Goal: Task Accomplishment & Management: Use online tool/utility

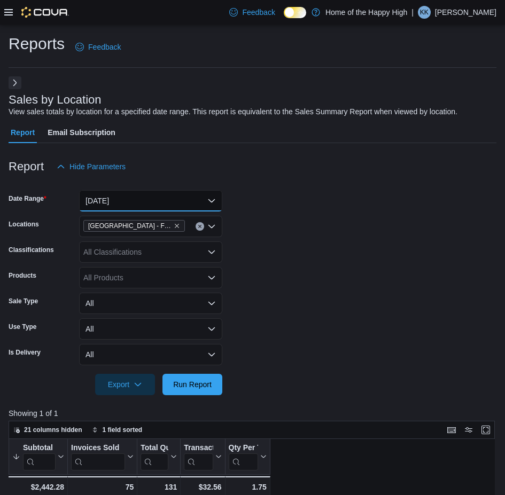
click at [142, 199] on button "[DATE]" at bounding box center [150, 200] width 143 height 21
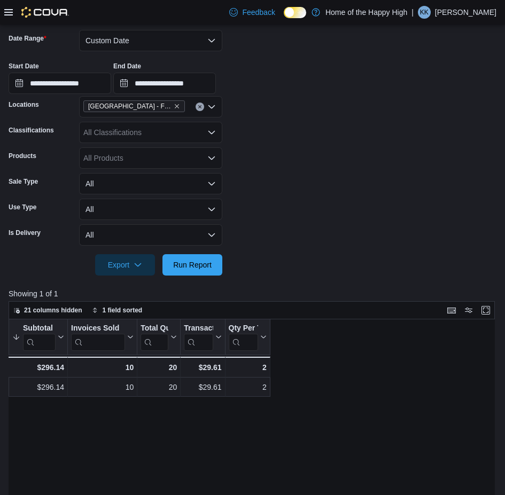
scroll to position [160, 0]
click at [106, 85] on input "**********" at bounding box center [60, 83] width 103 height 21
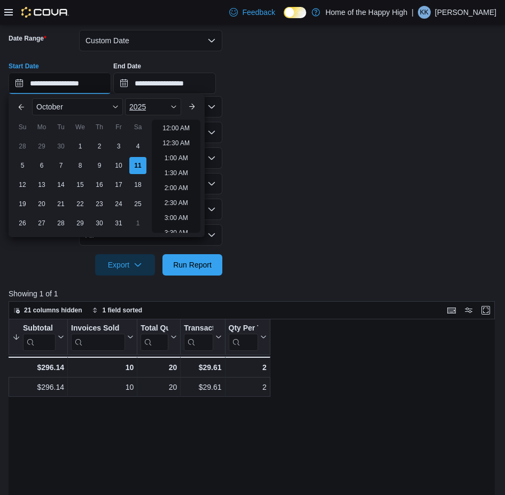
scroll to position [572, 0]
click at [176, 127] on li "7:00 PM" at bounding box center [176, 125] width 33 height 13
type input "**********"
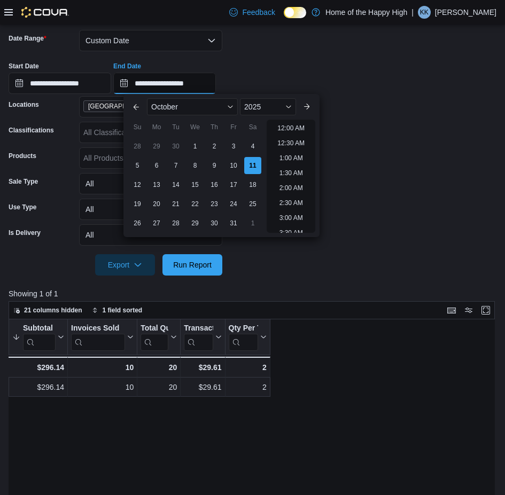
click at [216, 81] on input "**********" at bounding box center [164, 83] width 103 height 21
click at [280, 126] on li "8:00 PM" at bounding box center [291, 125] width 33 height 13
type input "**********"
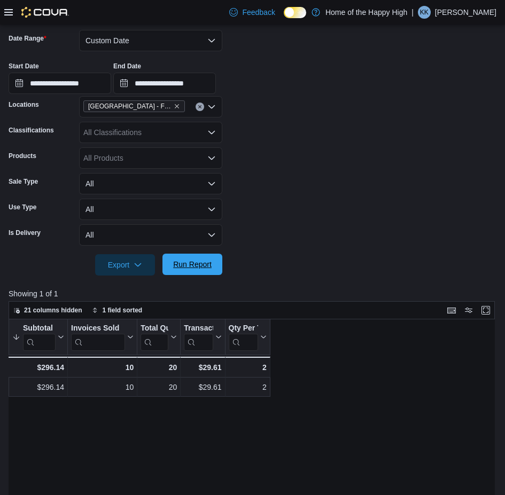
click at [195, 266] on span "Run Report" at bounding box center [192, 264] width 38 height 11
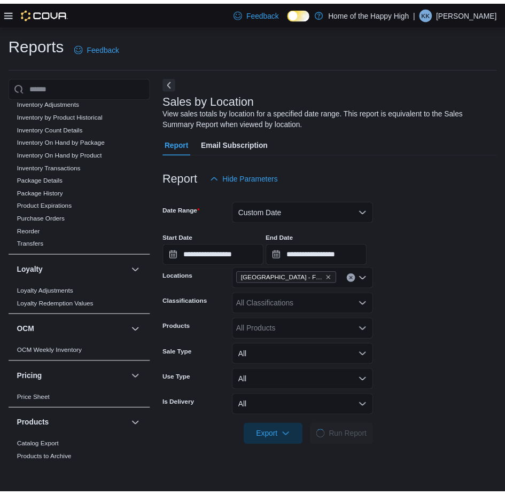
scroll to position [607, 0]
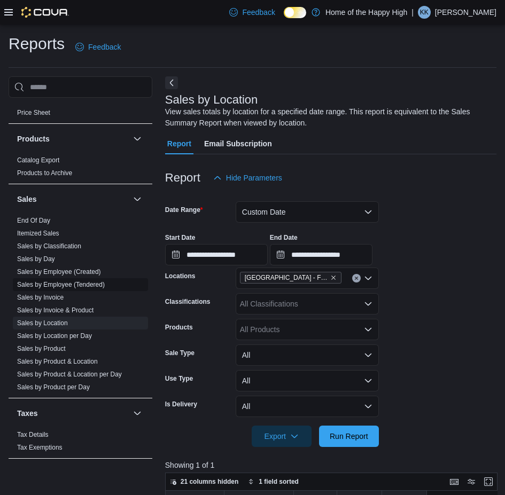
click at [94, 283] on link "Sales by Employee (Tendered)" at bounding box center [61, 284] width 88 height 7
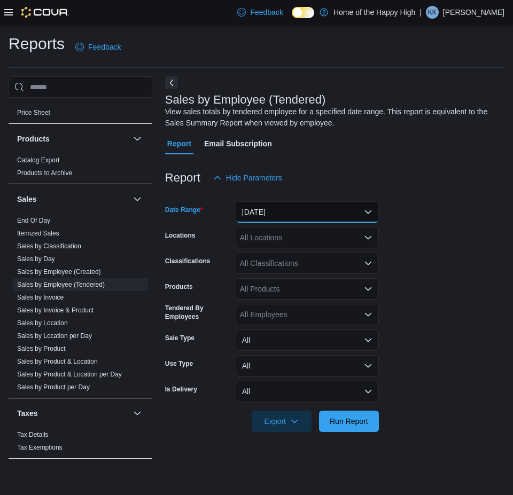
click at [283, 214] on button "[DATE]" at bounding box center [307, 211] width 143 height 21
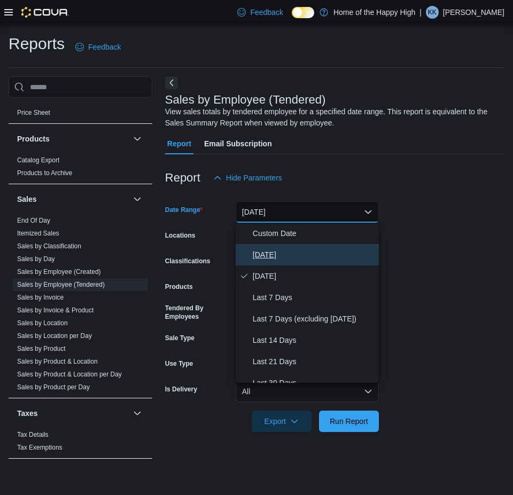
click at [271, 264] on button "[DATE]" at bounding box center [307, 254] width 143 height 21
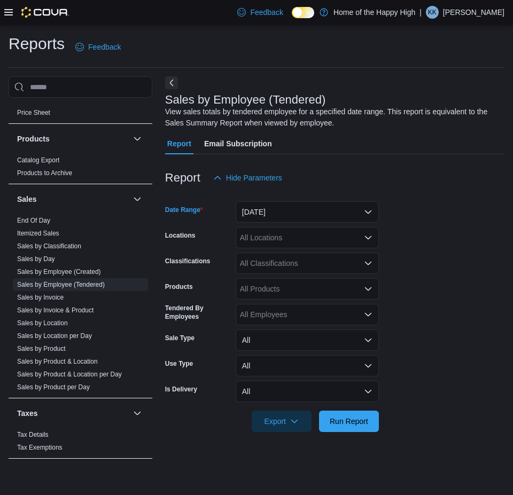
click at [303, 238] on div "All Locations" at bounding box center [307, 237] width 143 height 21
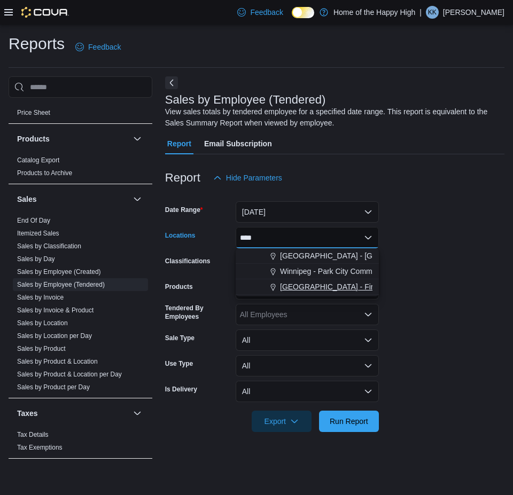
type input "****"
click at [314, 288] on span "[GEOGRAPHIC_DATA] - Fire & Flower" at bounding box center [344, 287] width 129 height 11
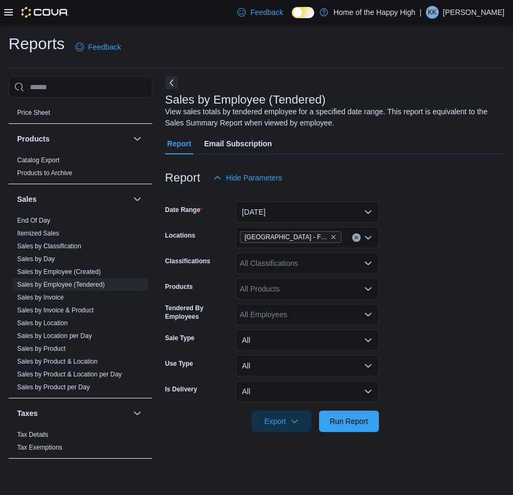
click at [458, 210] on form "Date Range Today Locations Saskatoon - City Park - Fire & Flower Classification…" at bounding box center [334, 311] width 339 height 244
click at [357, 426] on span "Run Report" at bounding box center [349, 421] width 38 height 11
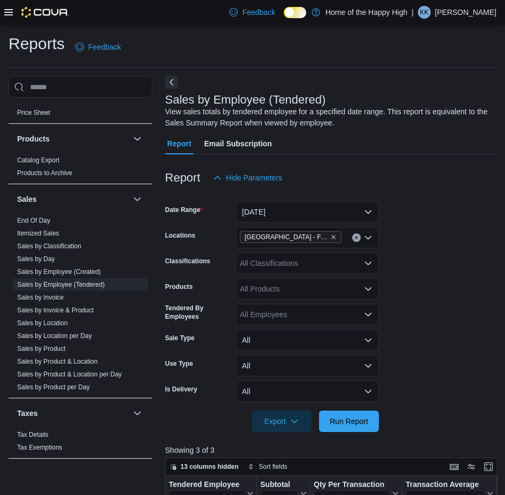
click at [171, 84] on button "Next" at bounding box center [171, 82] width 13 height 13
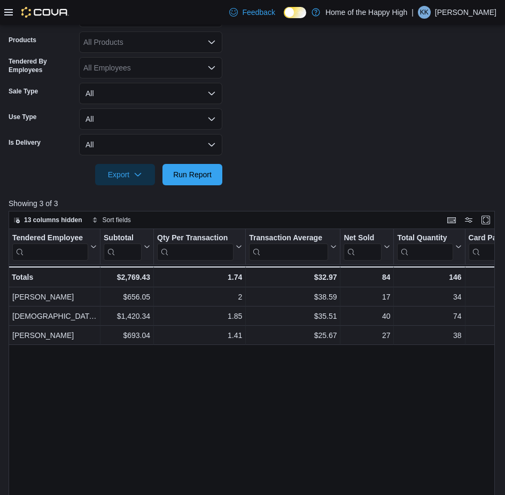
scroll to position [267, 0]
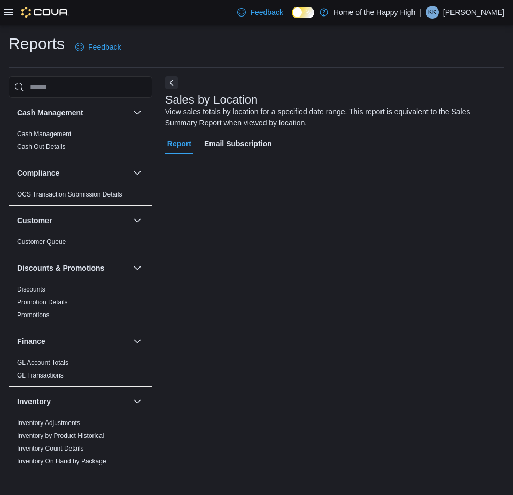
click at [5, 12] on icon at bounding box center [8, 12] width 9 height 6
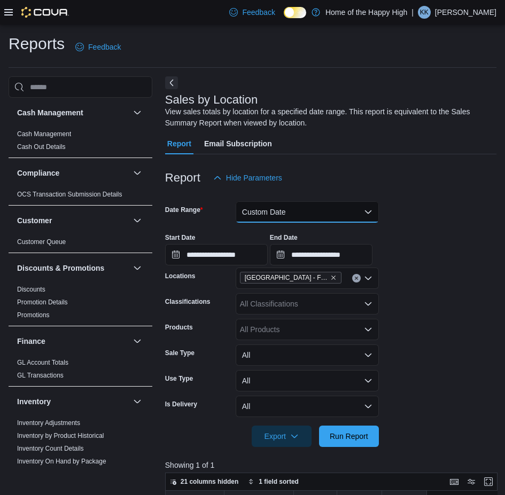
click at [313, 208] on button "Custom Date" at bounding box center [307, 211] width 143 height 21
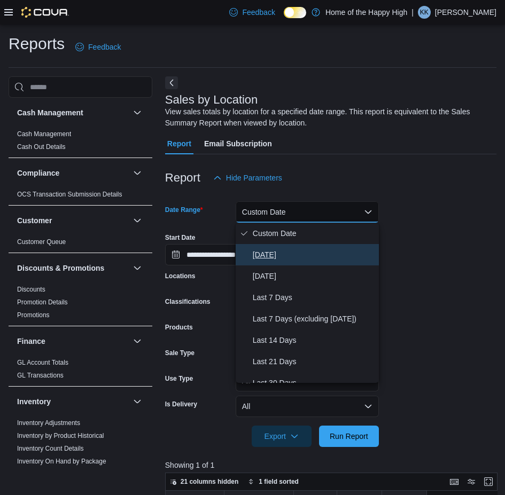
click at [269, 249] on span "[DATE]" at bounding box center [314, 254] width 122 height 13
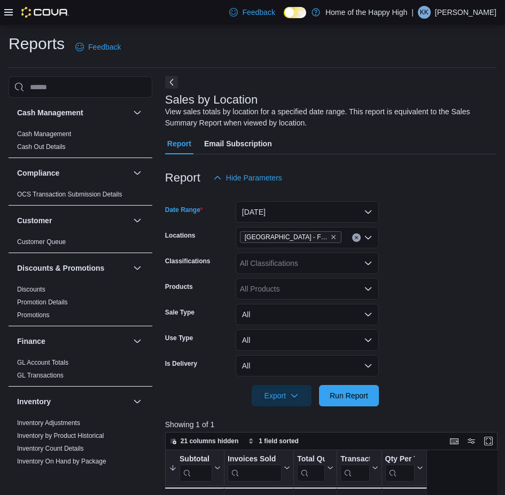
click at [169, 85] on button "Next" at bounding box center [171, 82] width 13 height 13
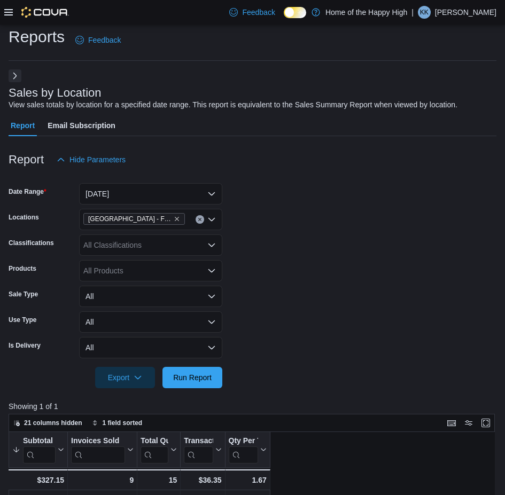
scroll to position [53, 0]
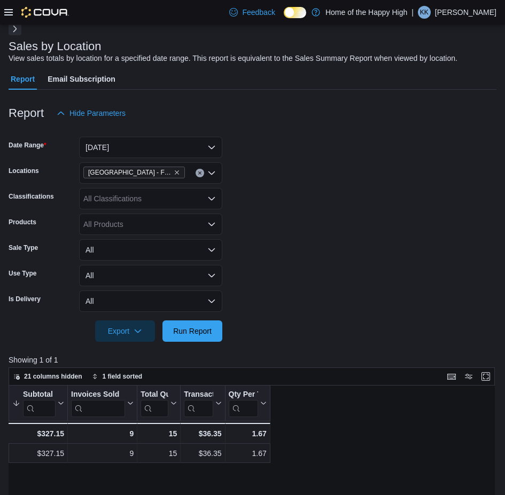
click at [14, 32] on button "Next" at bounding box center [15, 28] width 13 height 13
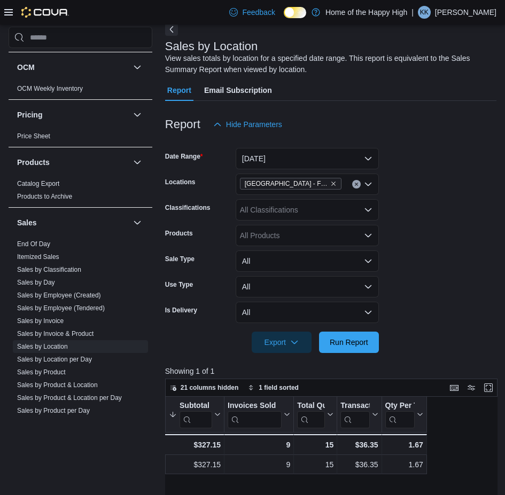
scroll to position [534, 0]
click at [89, 310] on link "Sales by Employee (Tendered)" at bounding box center [61, 307] width 88 height 7
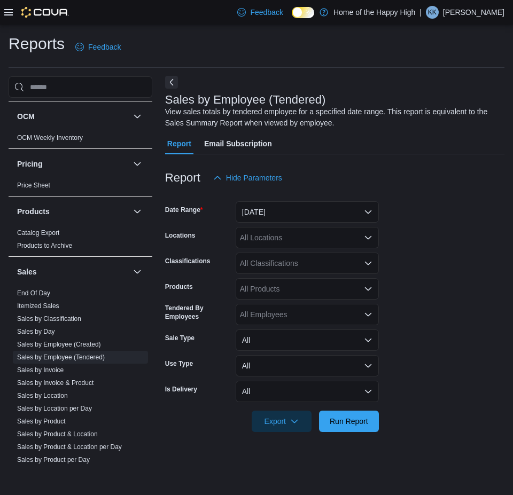
click at [169, 87] on button "Next" at bounding box center [171, 82] width 13 height 13
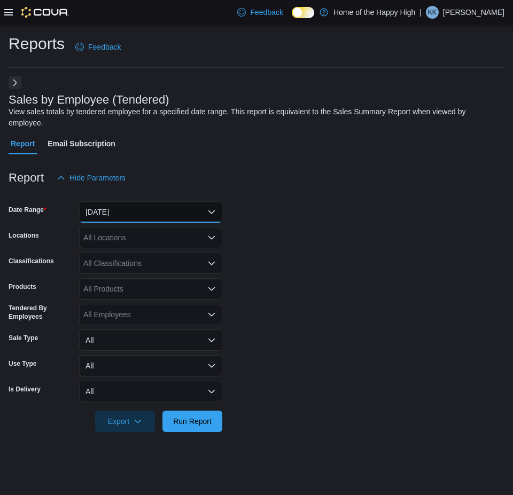
click at [118, 208] on button "[DATE]" at bounding box center [150, 211] width 143 height 21
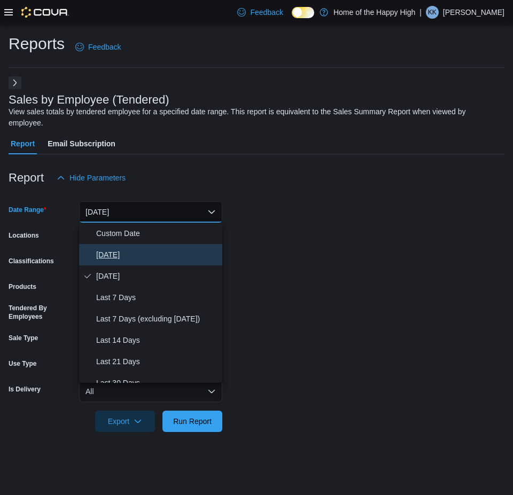
click at [129, 251] on span "[DATE]" at bounding box center [157, 254] width 122 height 13
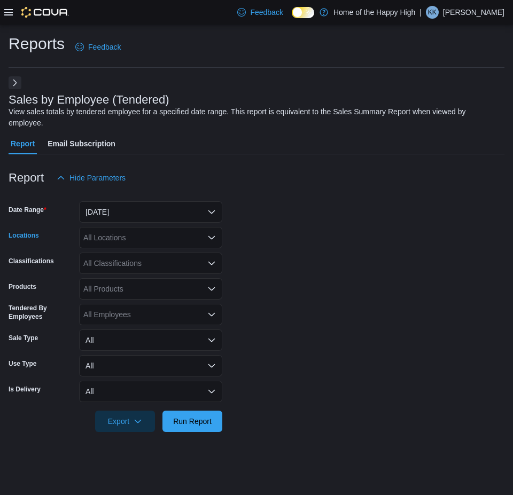
click at [171, 242] on div "All Locations" at bounding box center [150, 237] width 143 height 21
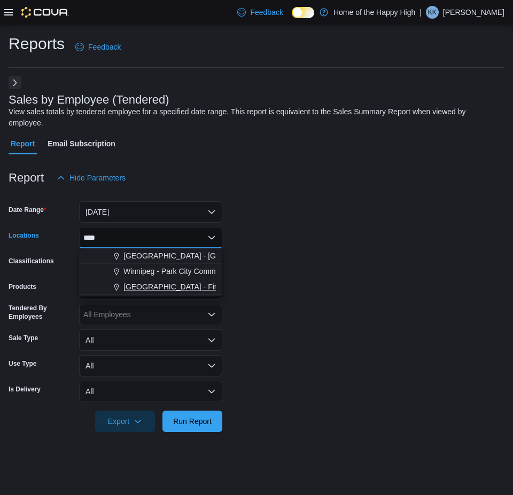
type input "****"
click at [160, 283] on span "[GEOGRAPHIC_DATA] - Fire & Flower" at bounding box center [187, 287] width 129 height 11
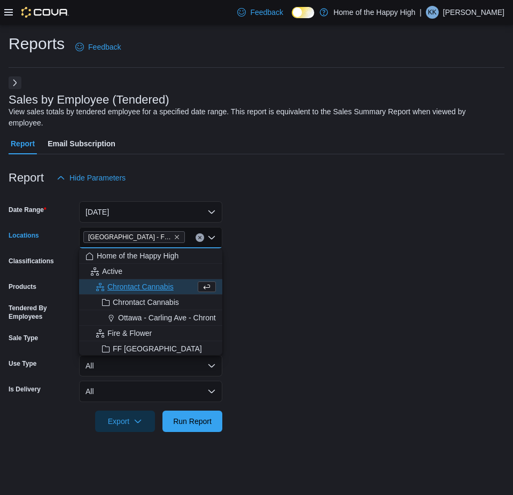
click at [388, 190] on div at bounding box center [257, 195] width 496 height 13
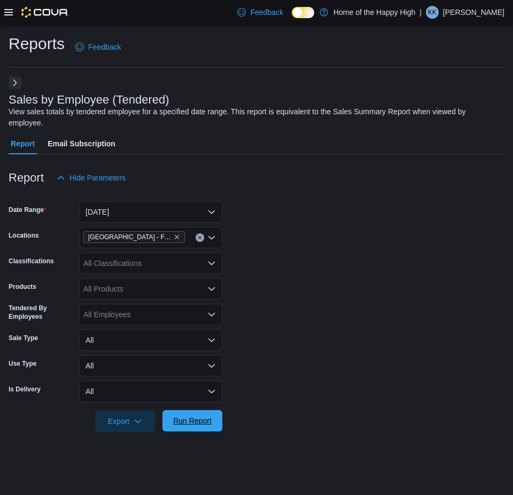
click at [208, 430] on span "Run Report" at bounding box center [192, 420] width 47 height 21
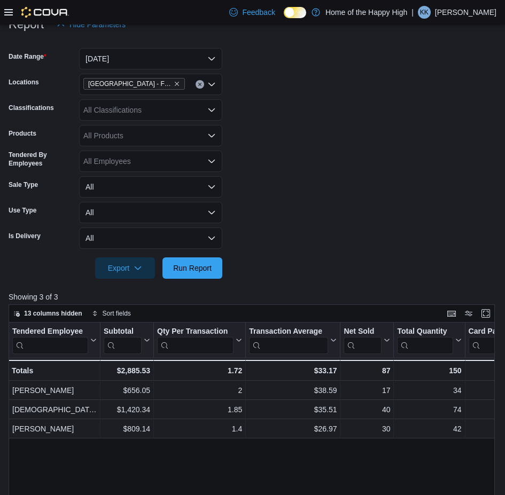
scroll to position [368, 0]
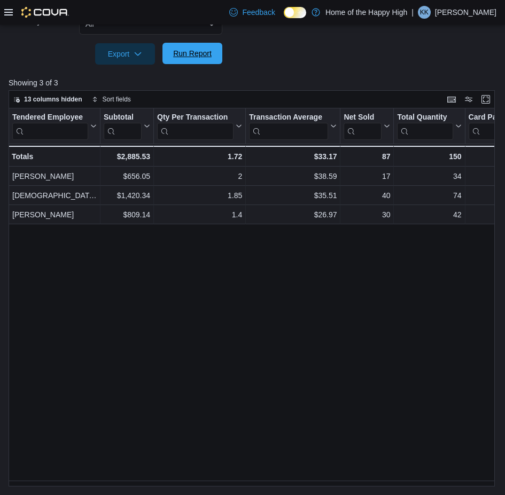
click at [193, 60] on span "Run Report" at bounding box center [192, 53] width 47 height 21
click at [215, 50] on span "Run Report" at bounding box center [192, 53] width 47 height 21
click at [183, 59] on span "Run Report" at bounding box center [192, 53] width 38 height 11
click at [187, 50] on span "Run Report" at bounding box center [192, 53] width 38 height 11
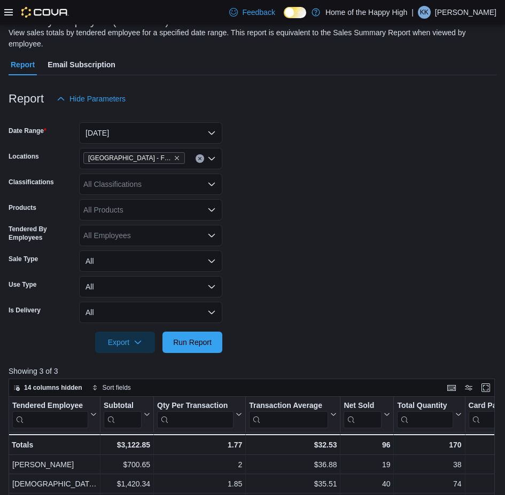
scroll to position [47, 0]
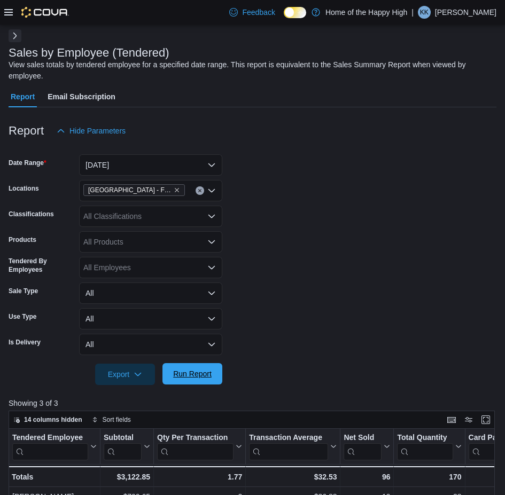
click at [200, 369] on span "Run Report" at bounding box center [192, 373] width 47 height 21
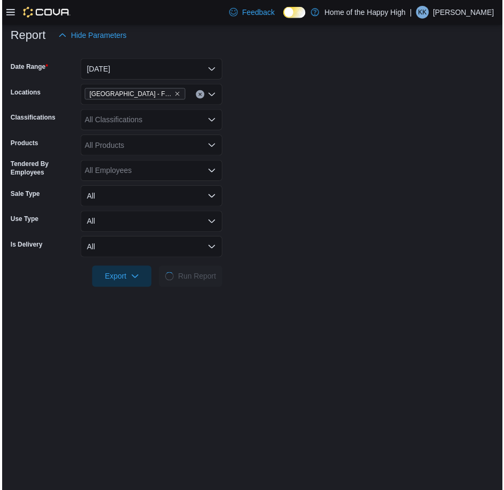
scroll to position [261, 0]
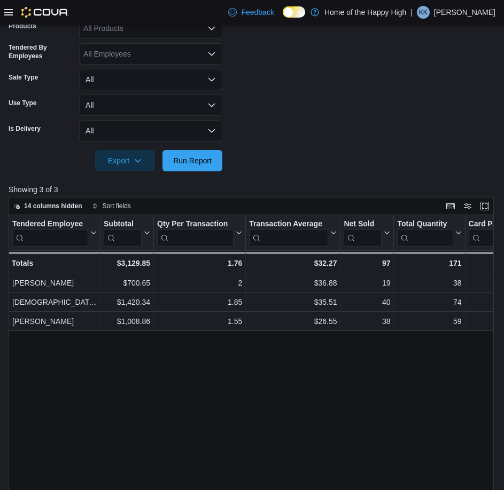
click at [4, 13] on icon at bounding box center [8, 12] width 9 height 9
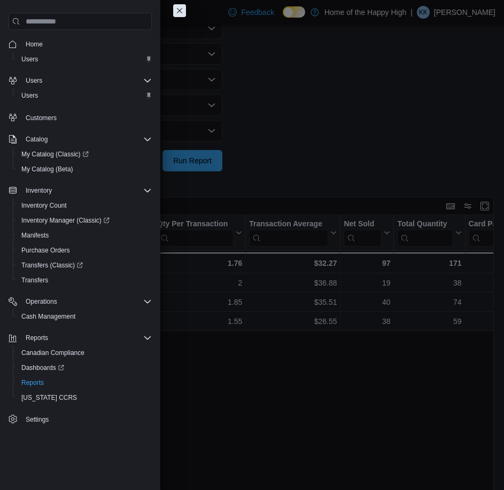
click at [174, 10] on button "Close this dialog" at bounding box center [179, 10] width 13 height 13
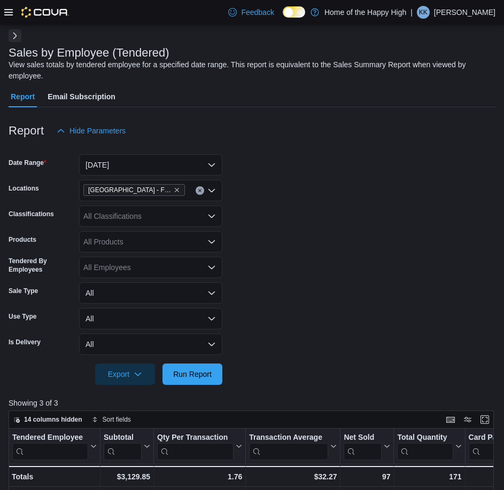
scroll to position [0, 0]
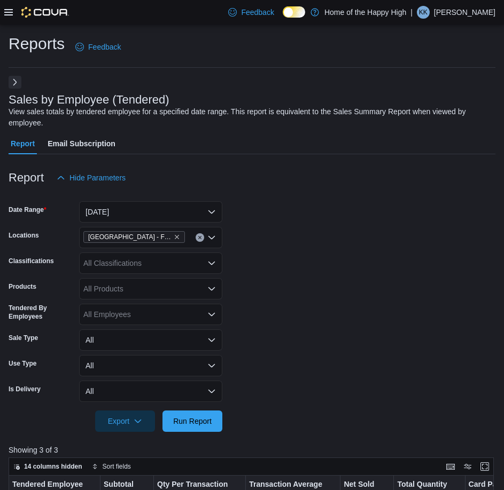
click at [10, 83] on button "Next" at bounding box center [15, 82] width 13 height 13
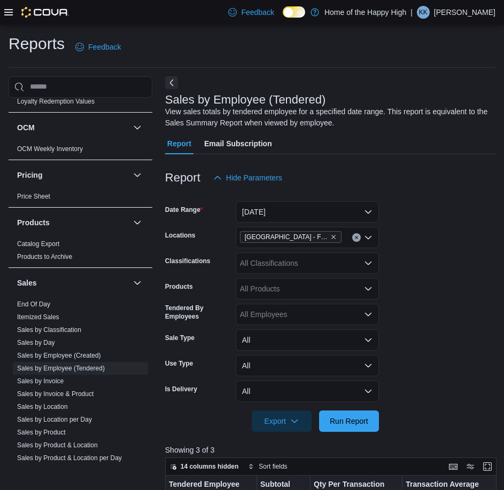
scroll to position [534, 0]
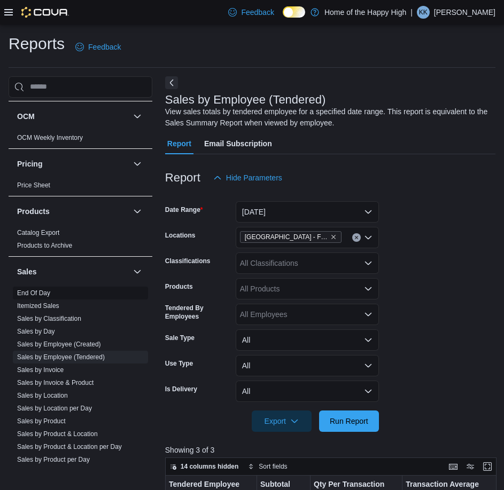
click at [30, 294] on link "End Of Day" at bounding box center [33, 293] width 33 height 7
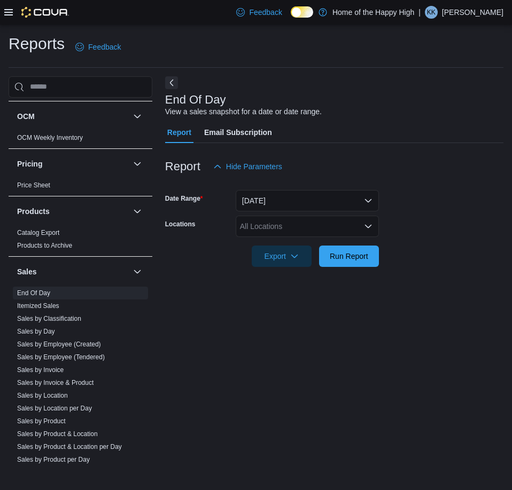
click at [294, 229] on div "All Locations" at bounding box center [307, 226] width 143 height 21
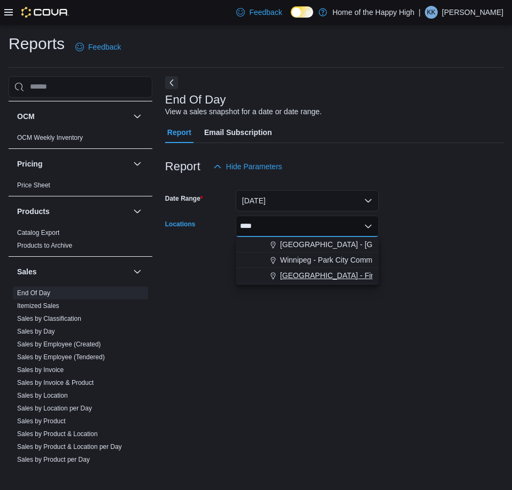
type input "****"
click at [324, 275] on span "[GEOGRAPHIC_DATA] - Fire & Flower" at bounding box center [344, 275] width 129 height 11
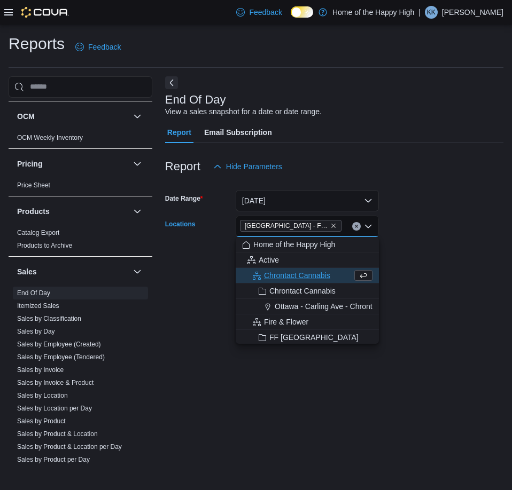
click at [476, 249] on form "Date Range Today Locations Saskatoon - City Park - Fire & Flower Combo box. Sel…" at bounding box center [334, 222] width 338 height 90
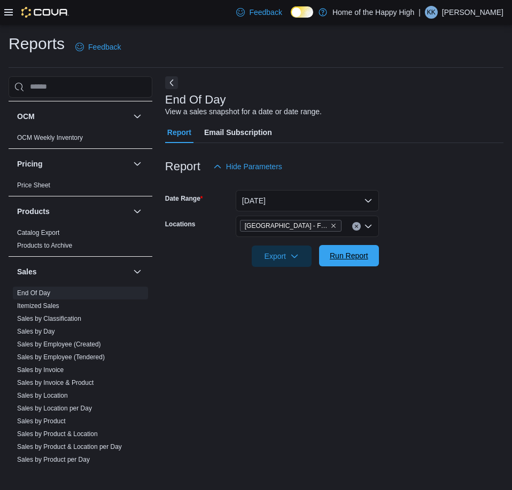
click at [354, 252] on span "Run Report" at bounding box center [349, 256] width 38 height 11
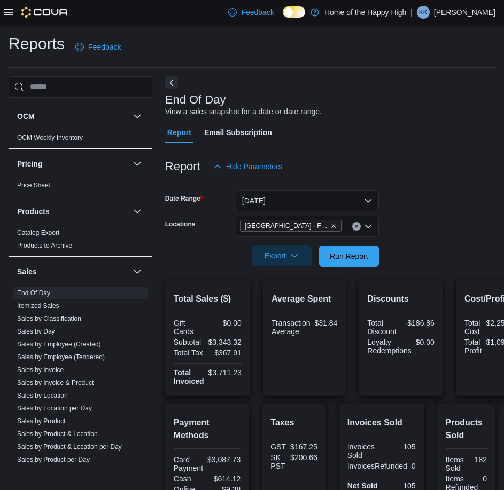
click at [280, 254] on span "Export" at bounding box center [281, 255] width 47 height 21
click at [289, 295] on span "Export to Pdf" at bounding box center [283, 299] width 48 height 9
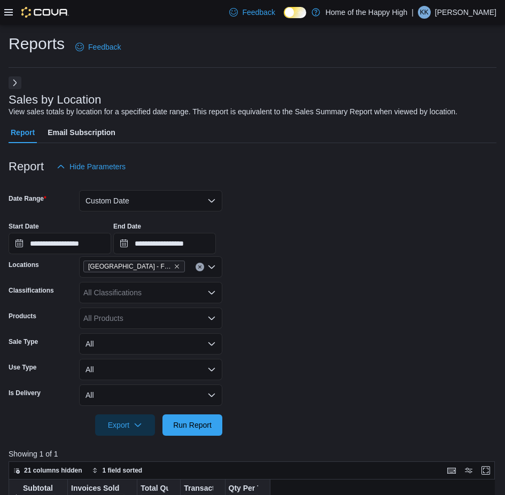
scroll to position [160, 0]
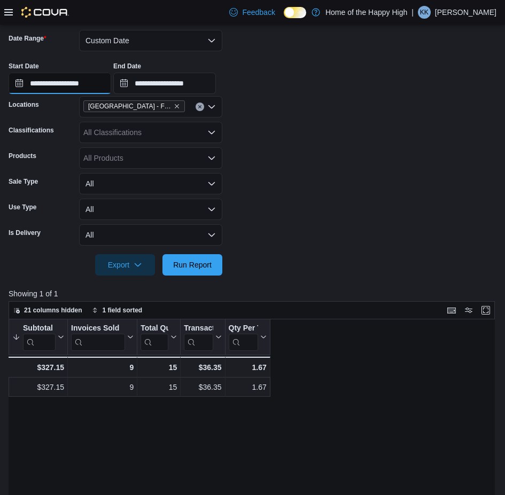
click at [101, 84] on input "**********" at bounding box center [60, 83] width 103 height 21
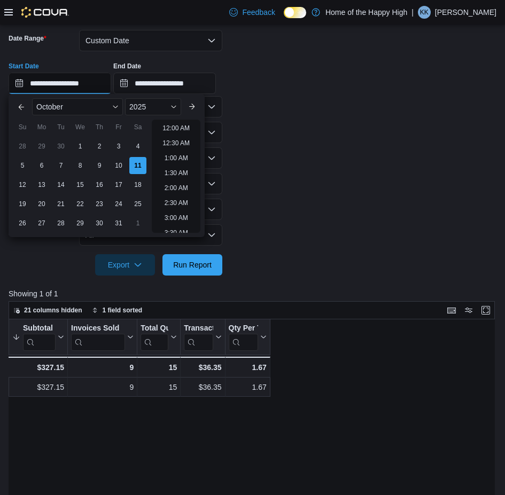
scroll to position [602, 0]
click at [183, 123] on li "8:00 PM" at bounding box center [176, 125] width 33 height 13
type input "**********"
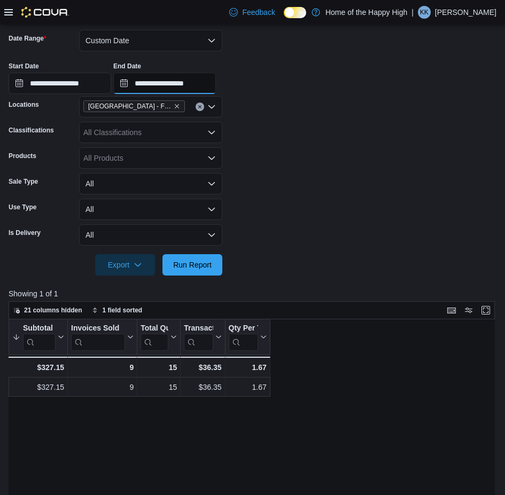
click at [215, 83] on input "**********" at bounding box center [164, 83] width 103 height 21
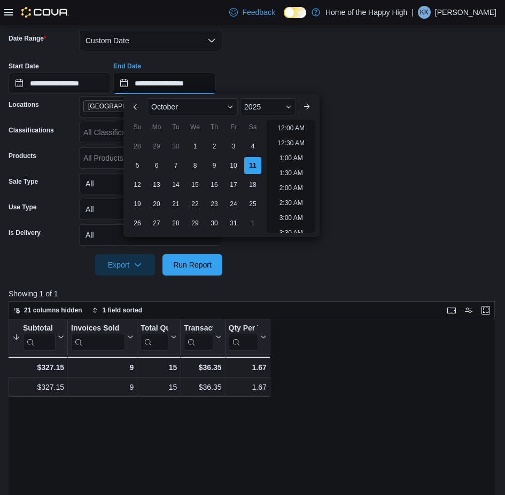
scroll to position [607, 0]
click at [300, 152] on li "9:00 PM" at bounding box center [291, 149] width 33 height 13
type input "**********"
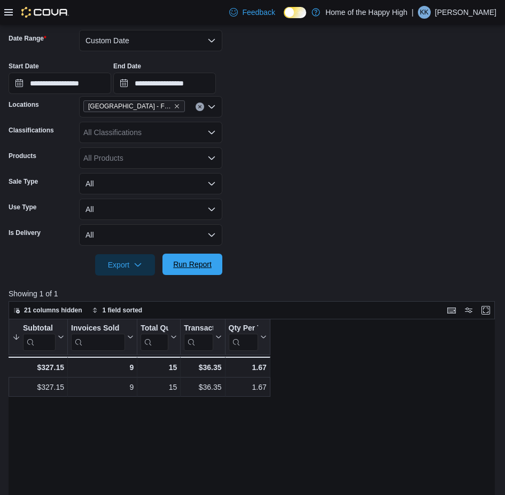
drag, startPoint x: 197, startPoint y: 268, endPoint x: 279, endPoint y: 146, distance: 147.0
click at [197, 268] on span "Run Report" at bounding box center [192, 264] width 38 height 11
click at [199, 265] on span "Run Report" at bounding box center [192, 264] width 38 height 11
click at [108, 86] on input "**********" at bounding box center [60, 83] width 103 height 21
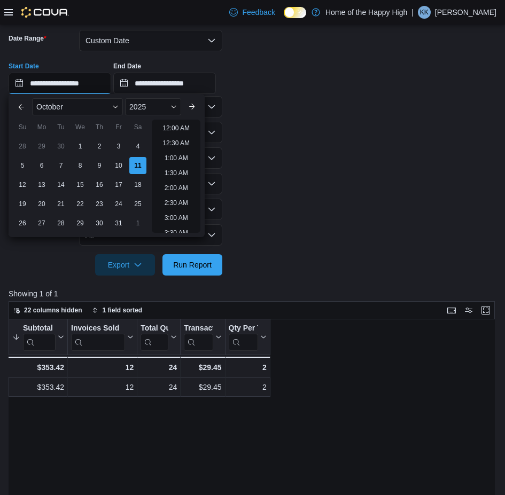
scroll to position [607, 0]
click at [188, 146] on li "9:00 PM" at bounding box center [176, 149] width 33 height 13
type input "**********"
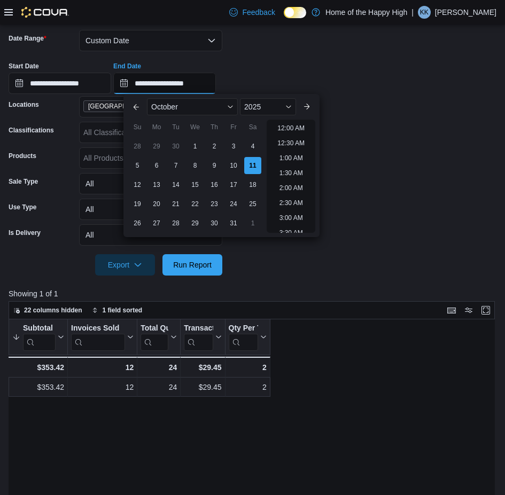
click at [216, 90] on input "**********" at bounding box center [164, 83] width 103 height 21
click at [295, 178] on li "10:00 PM" at bounding box center [291, 179] width 36 height 13
type input "**********"
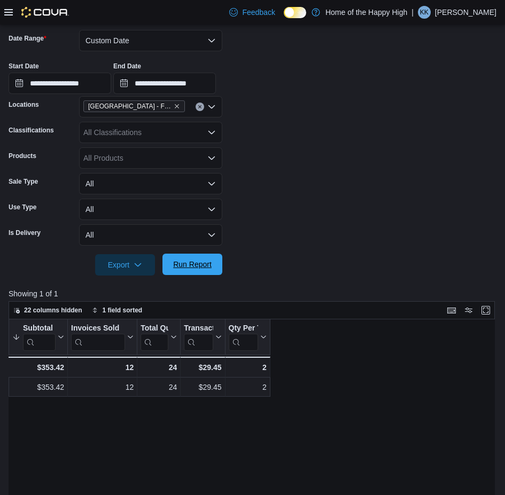
click at [189, 265] on span "Run Report" at bounding box center [192, 264] width 38 height 11
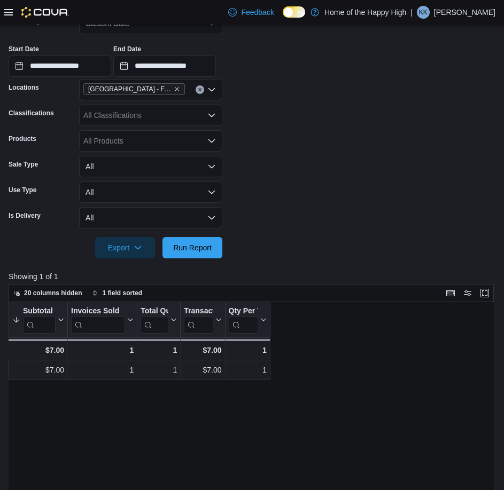
scroll to position [160, 0]
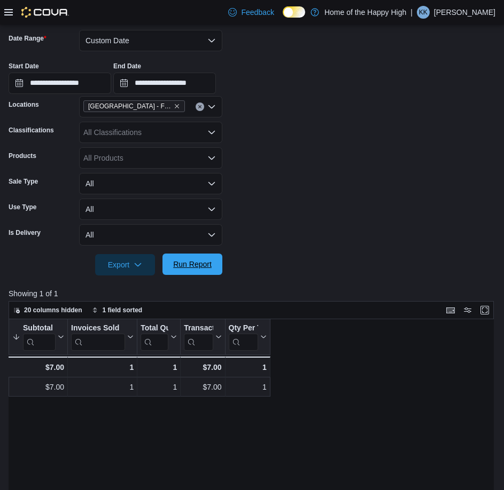
click at [193, 261] on span "Run Report" at bounding box center [192, 264] width 38 height 11
click at [147, 45] on button "Custom Date" at bounding box center [150, 40] width 143 height 21
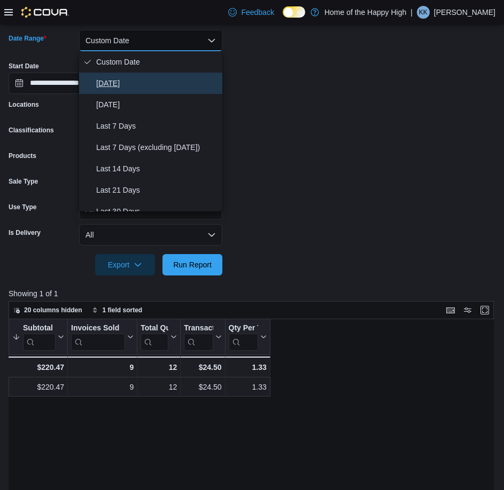
click at [144, 88] on span "[DATE]" at bounding box center [157, 83] width 122 height 13
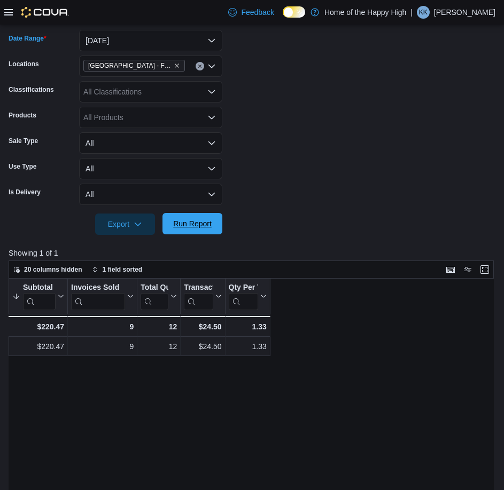
click at [197, 228] on span "Run Report" at bounding box center [192, 223] width 38 height 11
click at [166, 96] on div "All Classifications" at bounding box center [150, 91] width 143 height 21
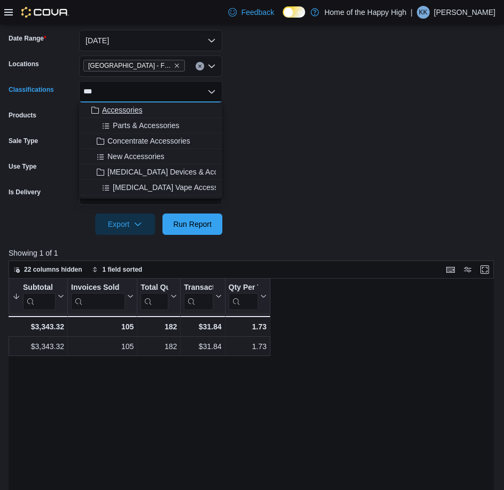
type input "***"
click at [138, 108] on span "Accessories" at bounding box center [122, 110] width 40 height 11
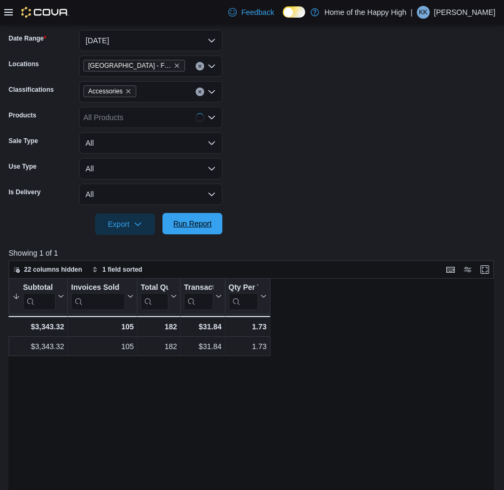
click at [212, 219] on span "Run Report" at bounding box center [192, 223] width 47 height 21
